Goal: Task Accomplishment & Management: Manage account settings

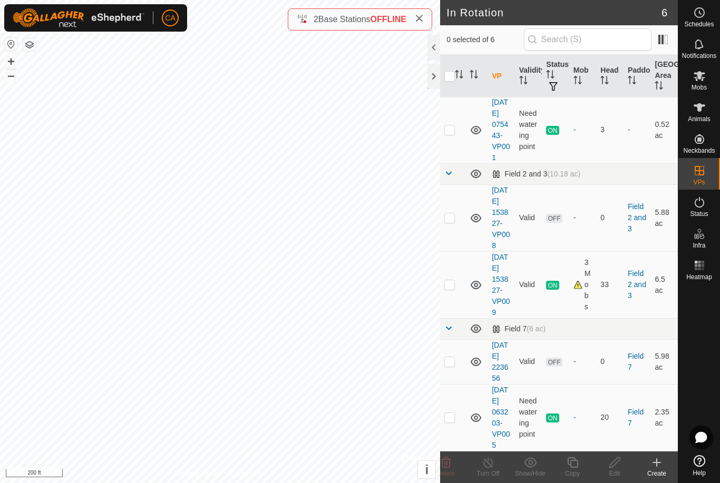
scroll to position [133, 0]
click at [450, 417] on td at bounding box center [452, 417] width 25 height 67
checkbox input "true"
click at [580, 467] on copy-svg-icon at bounding box center [572, 462] width 42 height 13
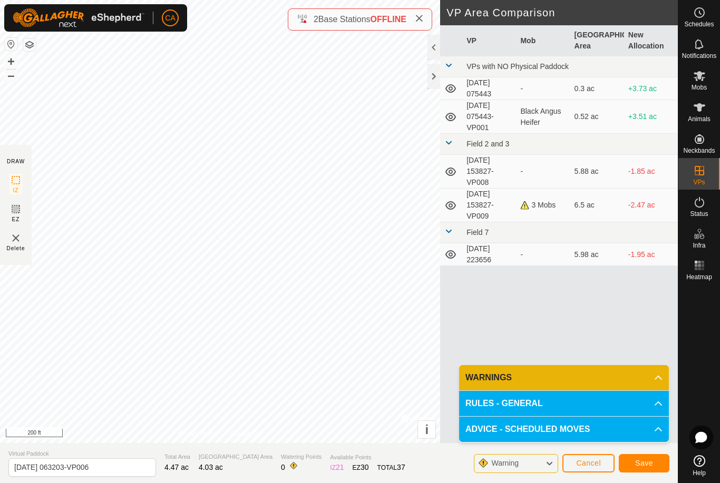
click at [642, 465] on span "Save" at bounding box center [644, 463] width 18 height 8
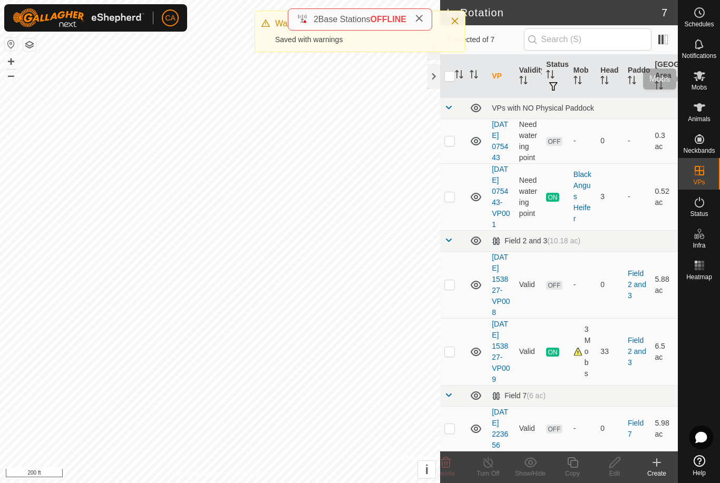
click at [701, 84] on span "Mobs" at bounding box center [698, 87] width 15 height 6
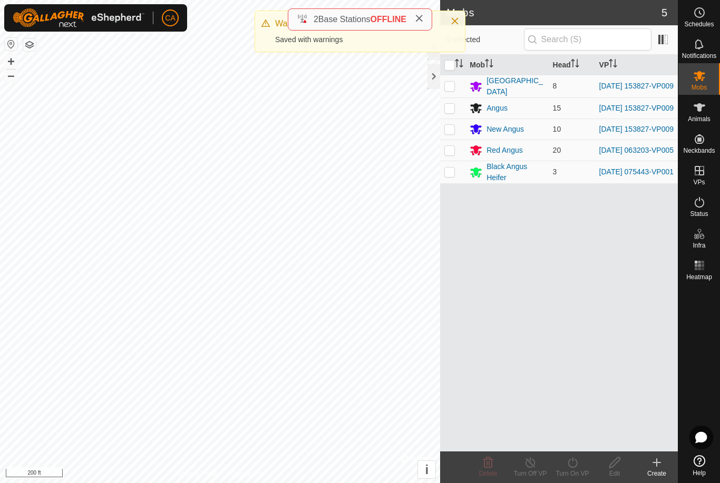
click at [452, 154] on p-checkbox at bounding box center [449, 150] width 11 height 8
checkbox input "true"
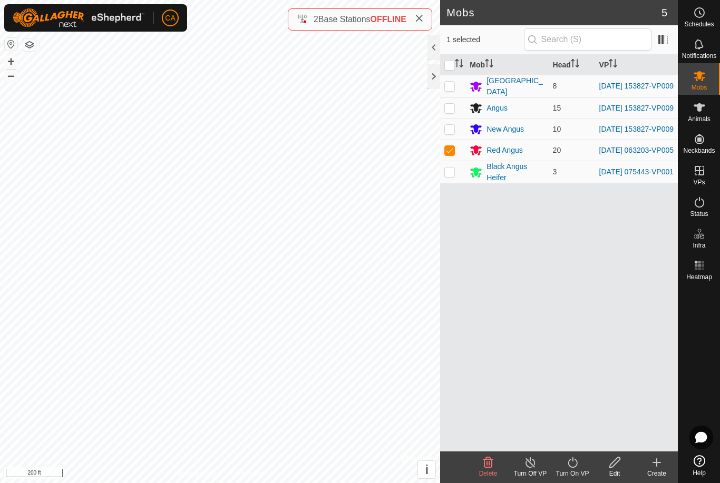
click at [573, 464] on icon at bounding box center [572, 462] width 13 height 13
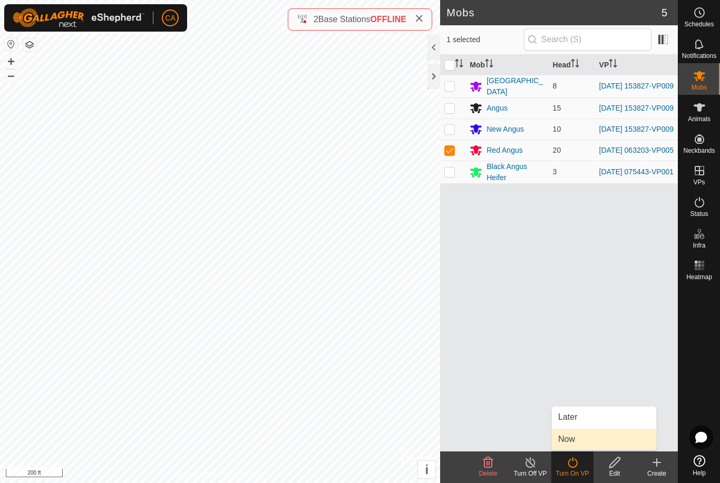
click at [581, 442] on link "Now" at bounding box center [604, 439] width 104 height 21
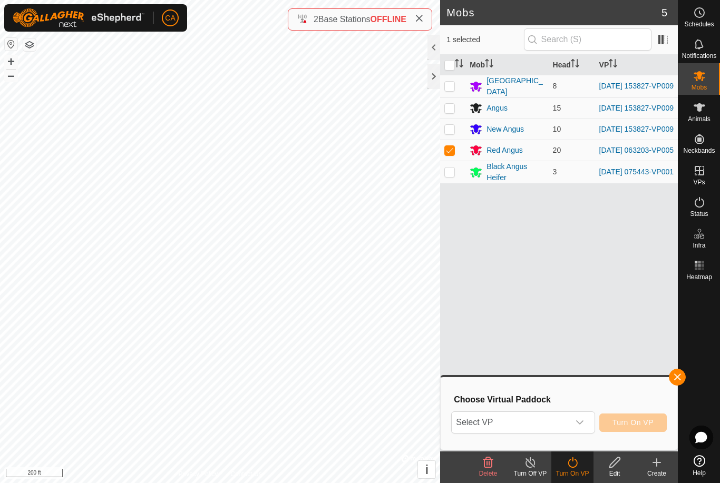
click at [563, 426] on span "Select VP" at bounding box center [510, 422] width 117 height 21
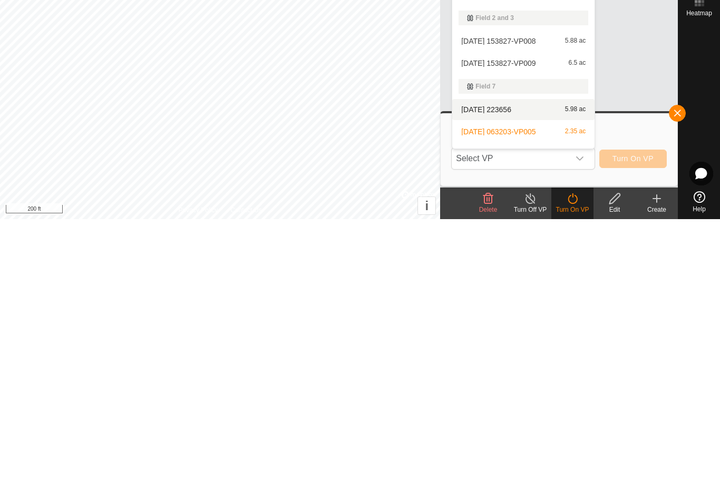
click at [519, 367] on div "[DATE] 223656 5.98 ac" at bounding box center [524, 373] width 130 height 13
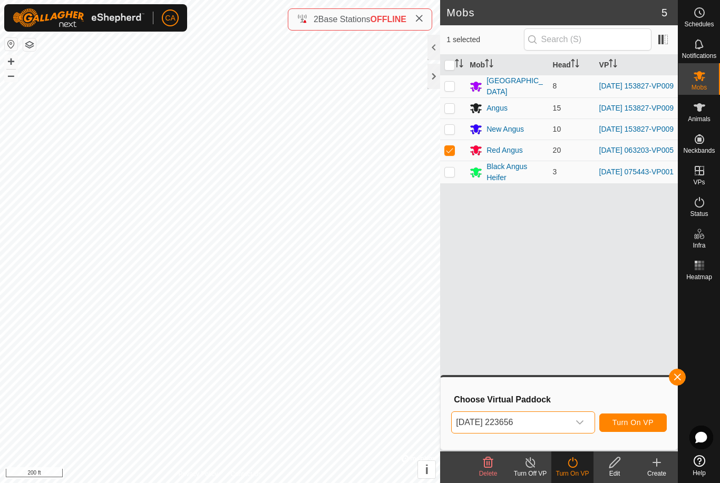
click at [567, 428] on span "[DATE] 223656" at bounding box center [510, 422] width 117 height 21
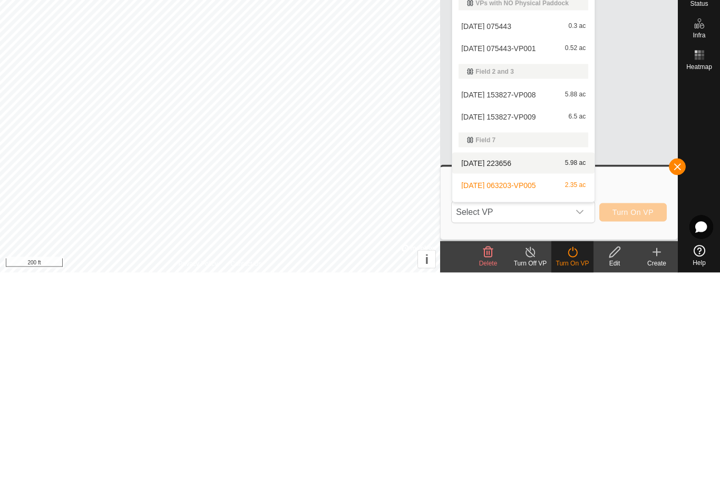
click at [511, 370] on span "[DATE] 223656" at bounding box center [486, 373] width 50 height 7
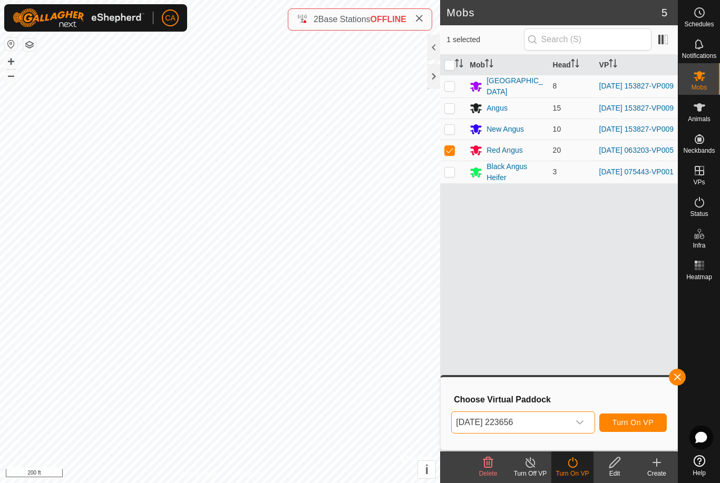
click at [548, 424] on span "[DATE] 223656" at bounding box center [510, 422] width 117 height 21
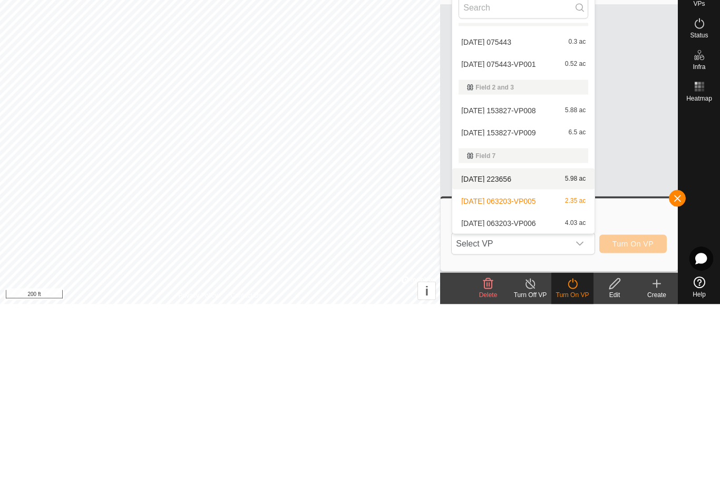
scroll to position [16, 0]
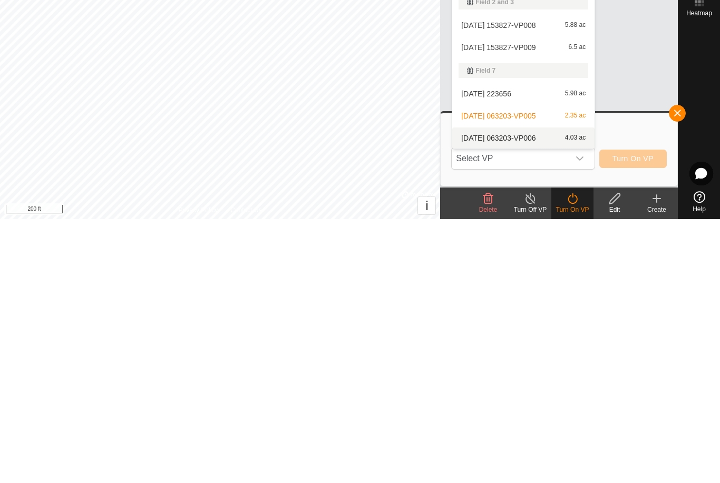
click at [535, 398] on span "[DATE] 063203-VP006" at bounding box center [498, 401] width 74 height 7
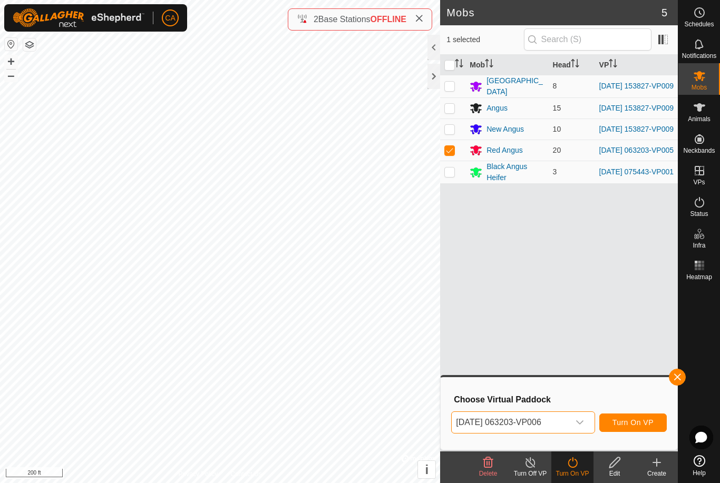
click at [629, 430] on button "Turn On VP" at bounding box center [632, 423] width 67 height 18
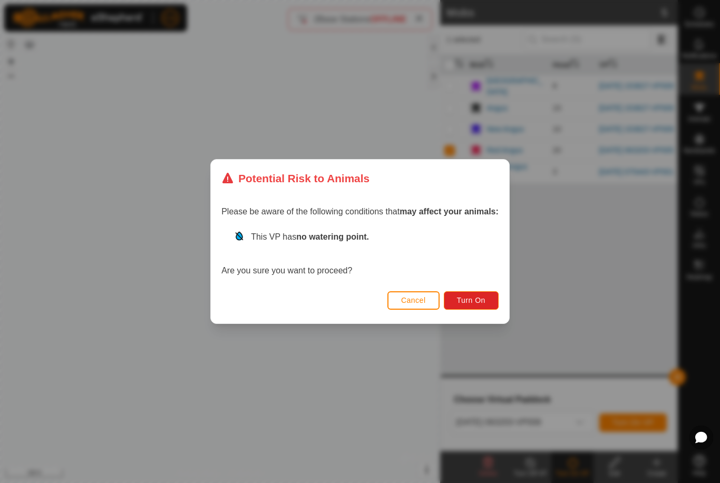
click at [478, 299] on span "Turn On" at bounding box center [471, 300] width 28 height 8
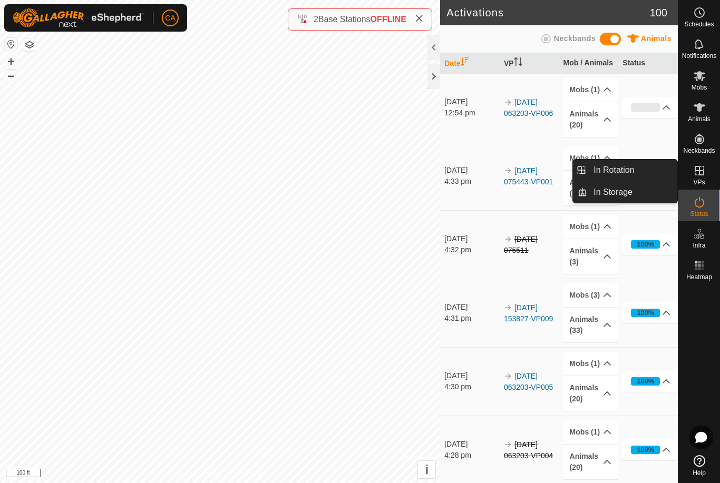
click at [639, 172] on link "In Rotation" at bounding box center [632, 170] width 90 height 21
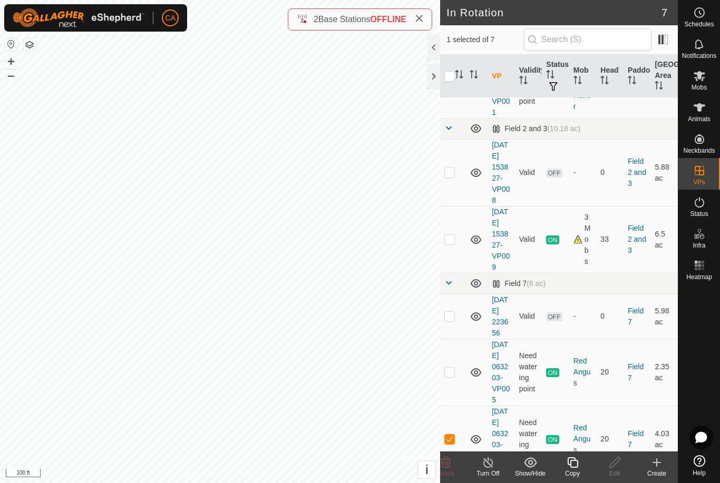
scroll to position [124, 0]
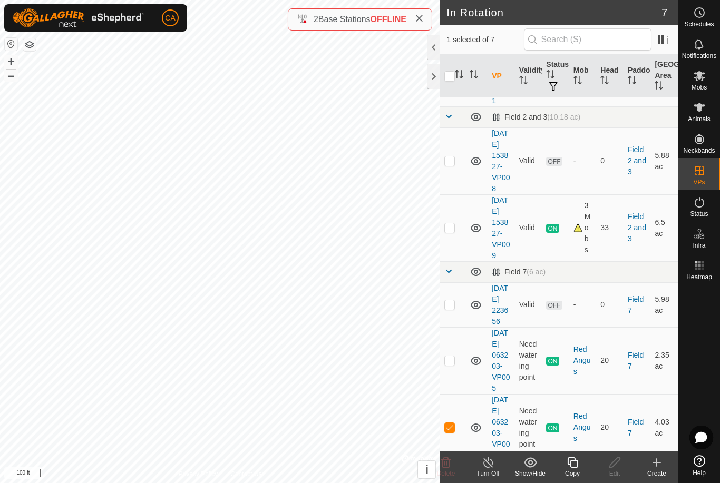
click at [457, 261] on td at bounding box center [452, 227] width 25 height 67
checkbox input "true"
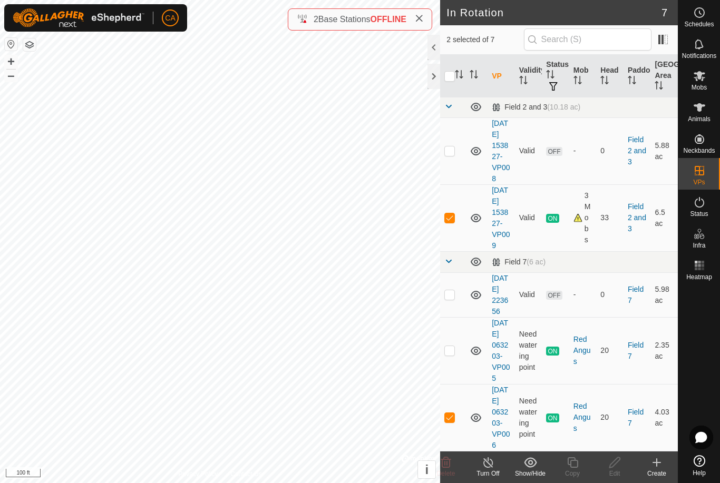
scroll to position [211, 0]
click at [446, 420] on td at bounding box center [452, 417] width 25 height 67
checkbox input "false"
click at [583, 466] on copy-svg-icon at bounding box center [572, 462] width 42 height 13
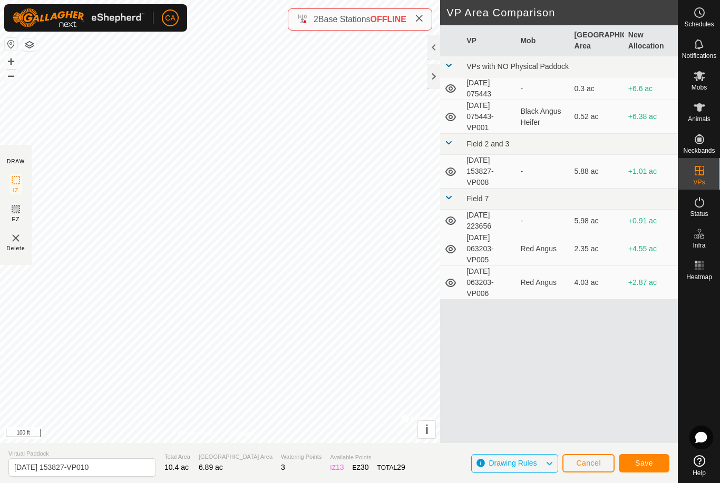
click at [638, 472] on button "Save" at bounding box center [644, 463] width 51 height 18
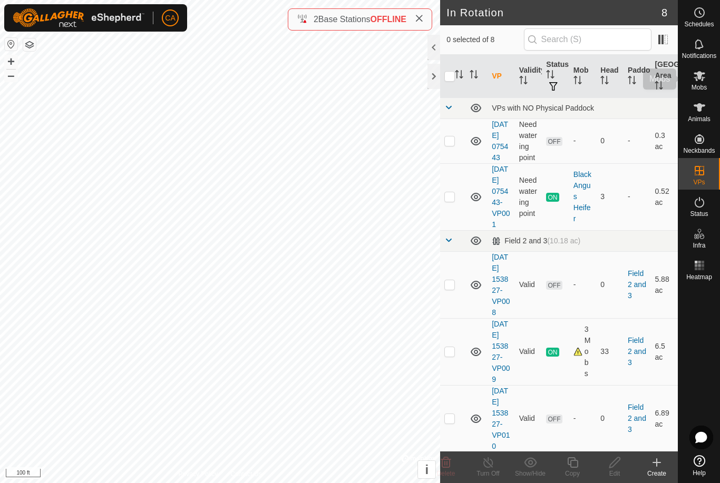
click at [705, 80] on icon at bounding box center [699, 76] width 13 height 13
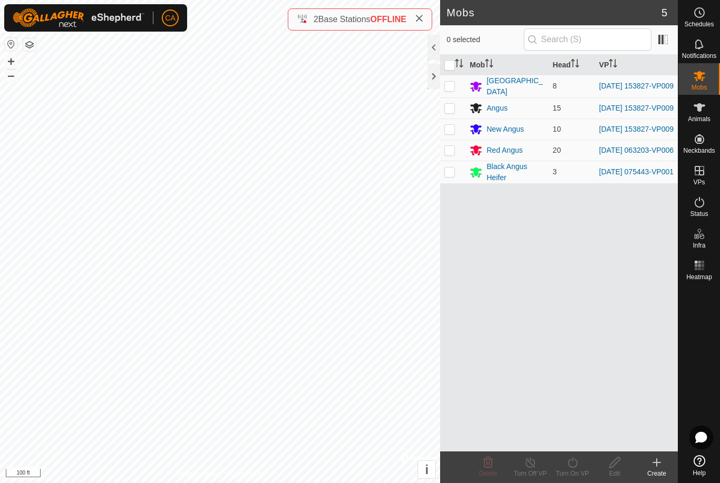
click at [447, 86] on p-checkbox at bounding box center [449, 86] width 11 height 8
checkbox input "true"
click at [450, 109] on p-checkbox at bounding box center [449, 108] width 11 height 8
checkbox input "true"
click at [447, 133] on p-checkbox at bounding box center [449, 129] width 11 height 8
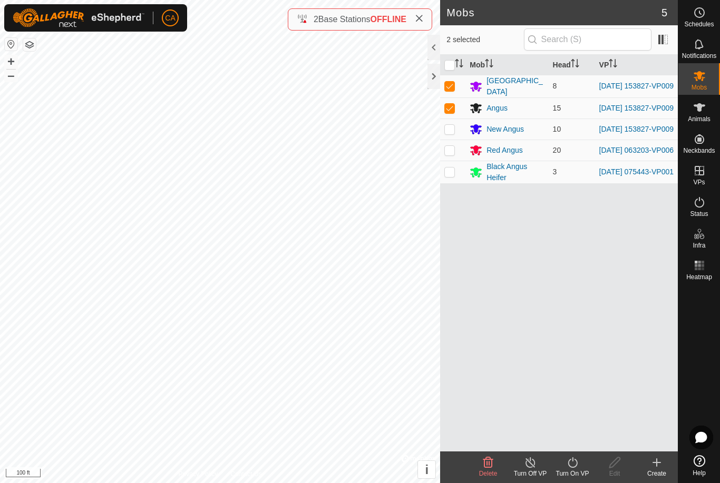
checkbox input "true"
click at [576, 467] on icon at bounding box center [572, 462] width 9 height 11
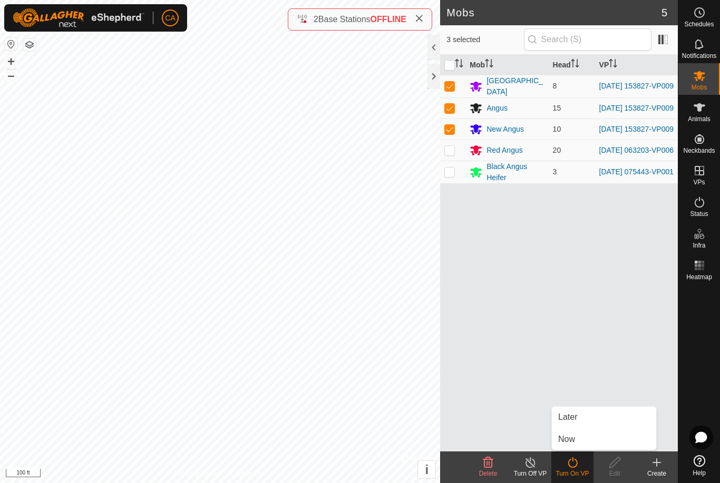
click at [593, 448] on link "Now" at bounding box center [604, 439] width 104 height 21
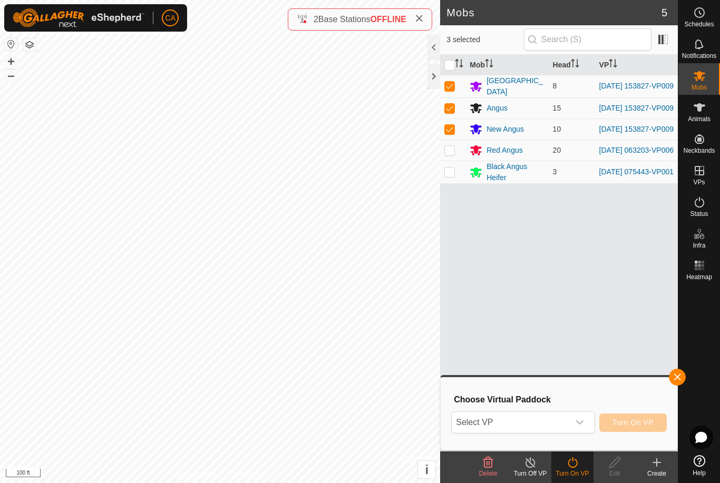
click at [552, 426] on span "Select VP" at bounding box center [510, 422] width 117 height 21
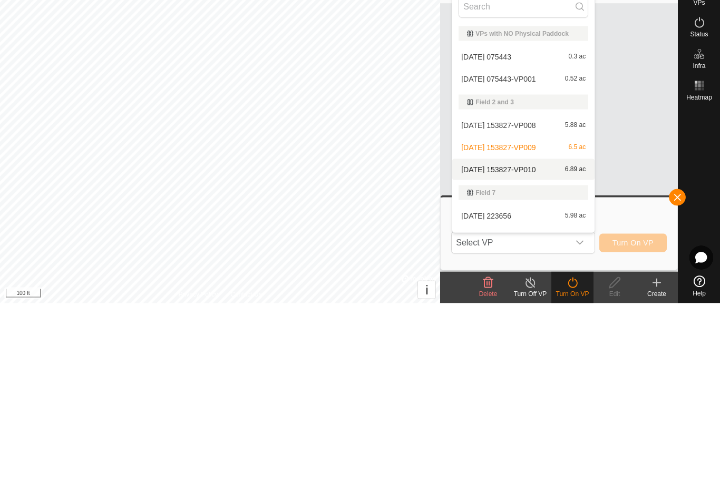
click at [535, 343] on div "[DATE] 153827-VP010 6.89 ac" at bounding box center [524, 349] width 130 height 13
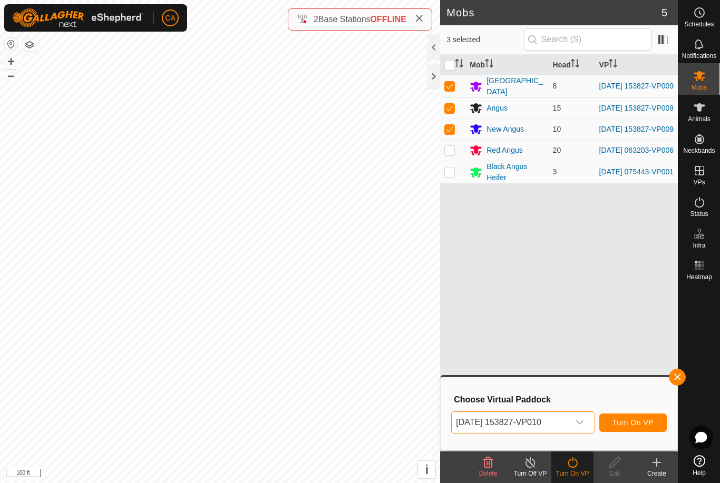
click at [644, 425] on span "Turn On VP" at bounding box center [632, 422] width 41 height 8
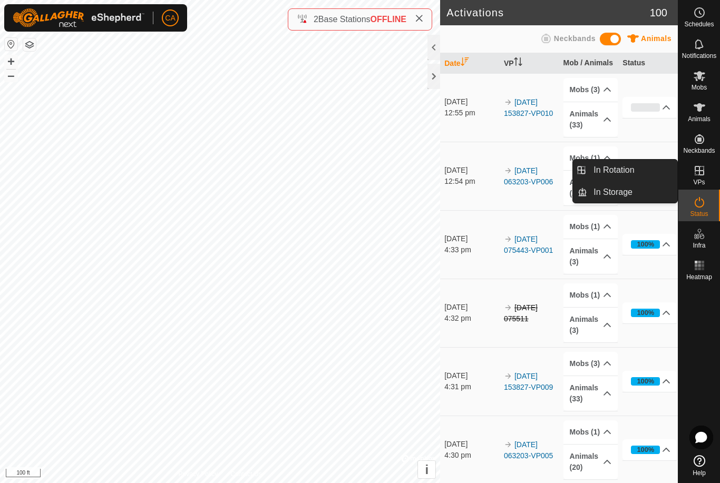
click at [648, 169] on link "In Rotation" at bounding box center [632, 170] width 90 height 21
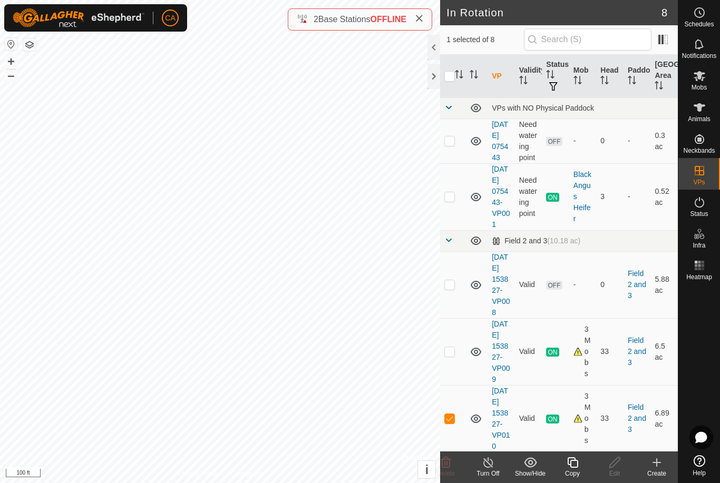
click at [454, 145] on p-checkbox at bounding box center [449, 140] width 11 height 8
click at [450, 145] on p-checkbox at bounding box center [449, 140] width 11 height 8
checkbox input "false"
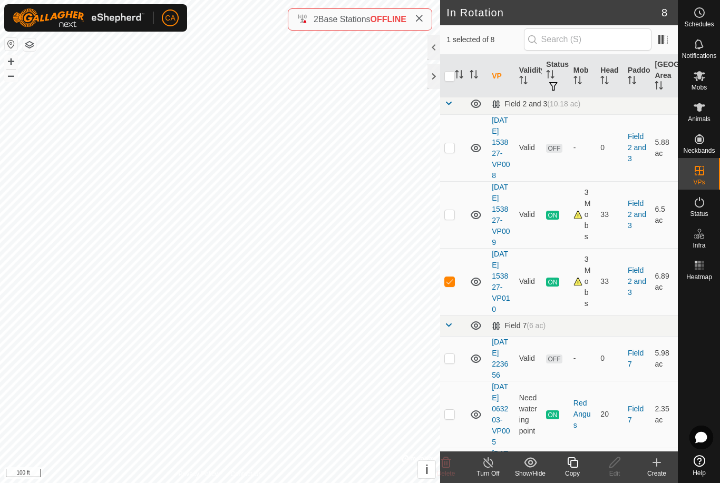
scroll to position [183, 0]
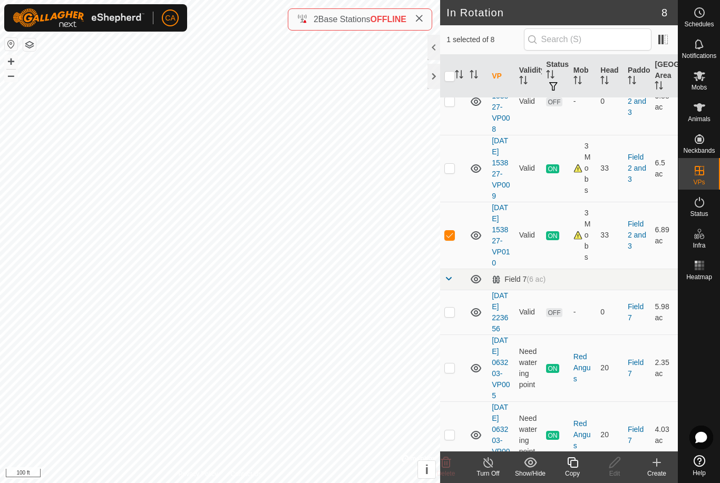
click at [452, 239] on p-checkbox at bounding box center [449, 235] width 11 height 8
checkbox input "false"
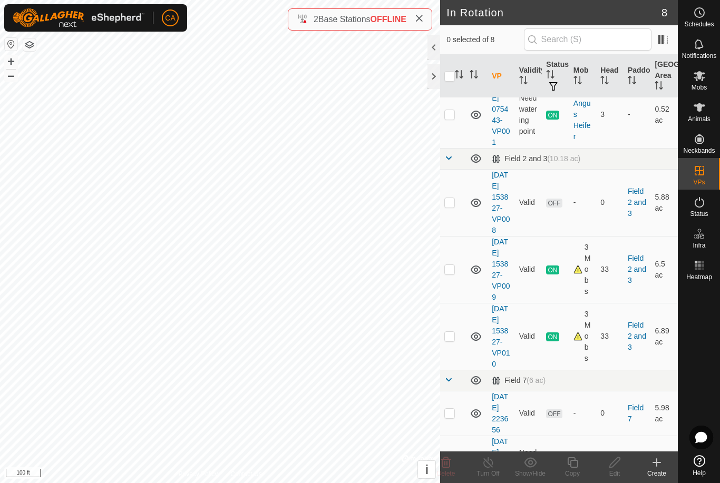
scroll to position [75, 0]
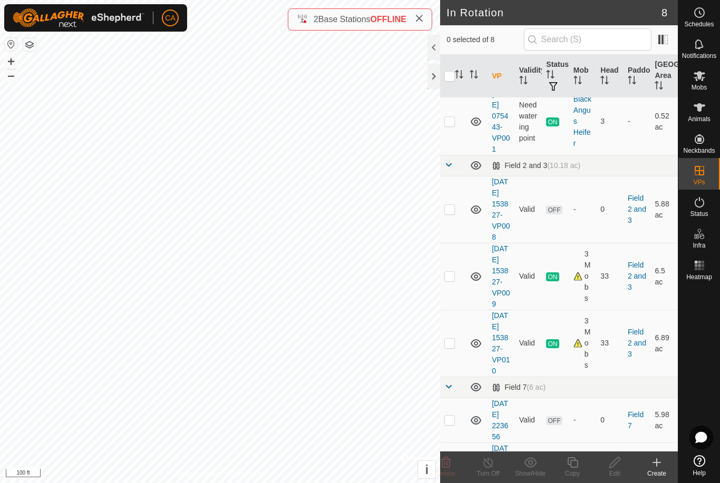
click at [451, 213] on p-checkbox at bounding box center [449, 209] width 11 height 8
click at [447, 467] on icon at bounding box center [446, 462] width 10 height 11
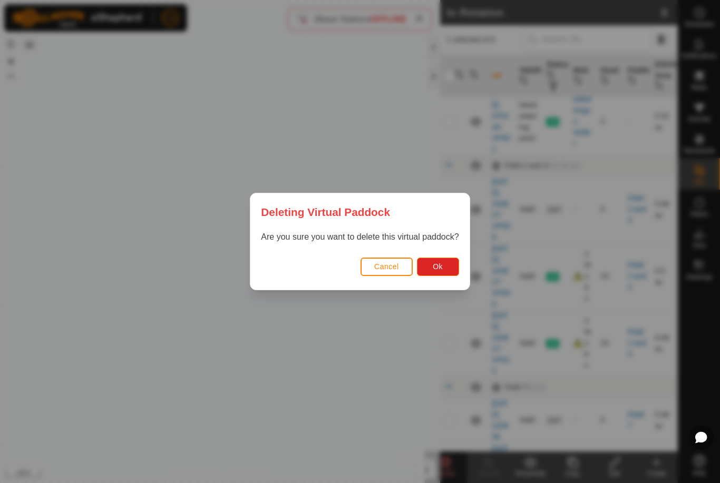
click at [453, 271] on button "Ok" at bounding box center [438, 267] width 42 height 18
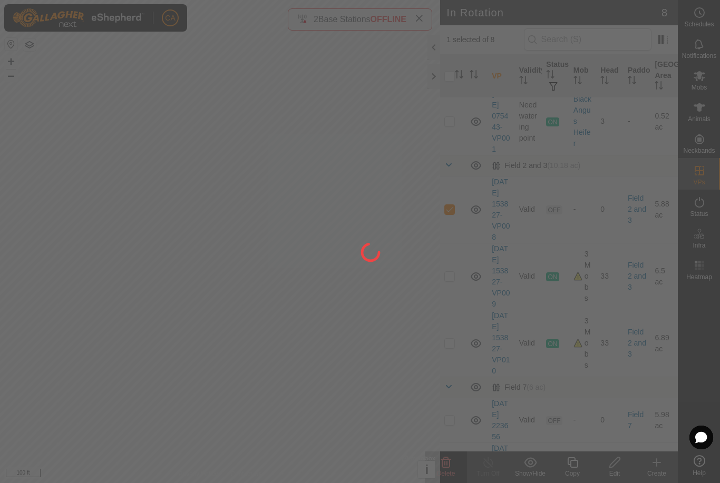
checkbox input "false"
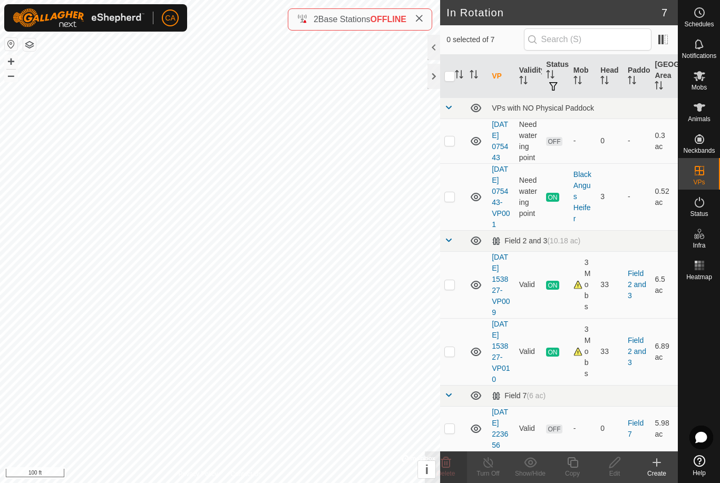
scroll to position [0, 0]
click at [454, 145] on p-checkbox at bounding box center [449, 140] width 11 height 8
click at [447, 466] on icon at bounding box center [446, 462] width 13 height 13
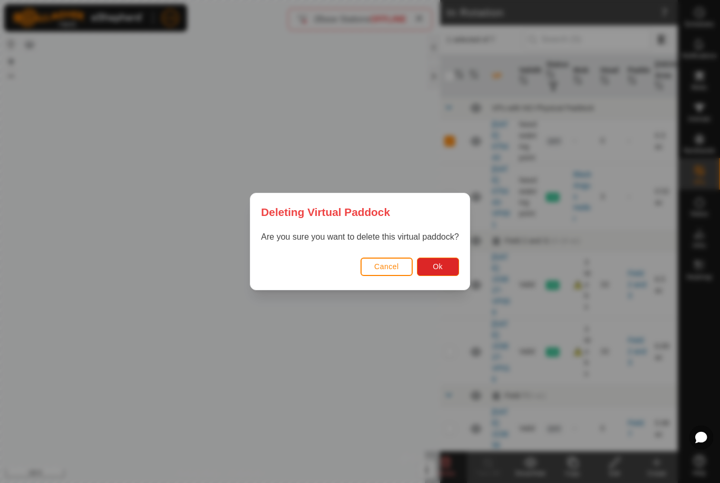
click at [444, 269] on button "Ok" at bounding box center [438, 267] width 42 height 18
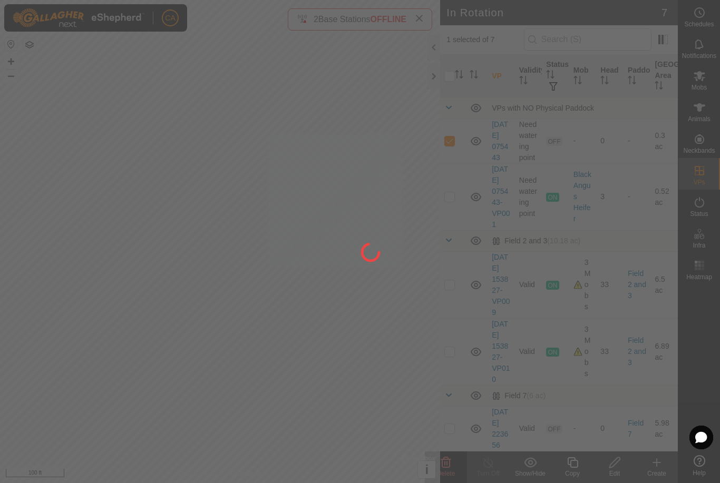
checkbox input "false"
